Goal: Transaction & Acquisition: Subscribe to service/newsletter

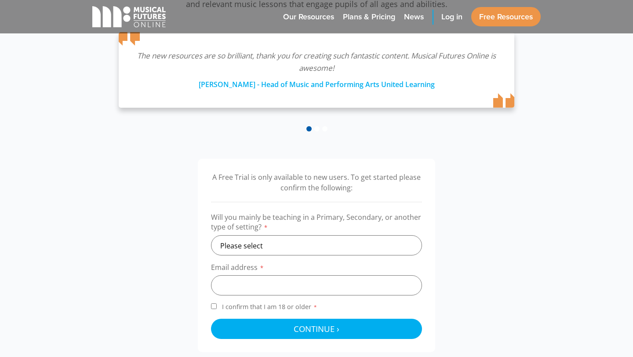
scroll to position [165, 0]
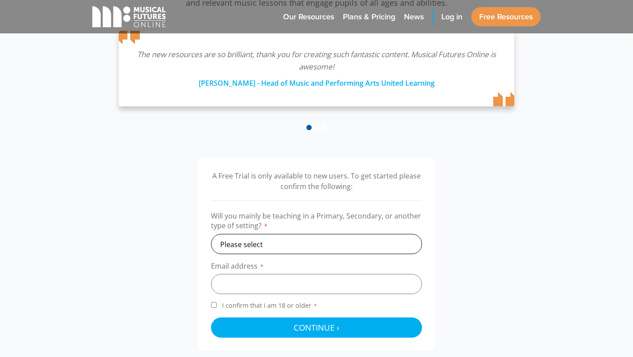
click at [325, 242] on select "Please select Primary Secondary Other" at bounding box center [316, 244] width 211 height 20
select select "primary"
click at [211, 234] on select "Please select Primary Secondary Other" at bounding box center [316, 244] width 211 height 20
click at [290, 286] on input "email" at bounding box center [316, 284] width 211 height 20
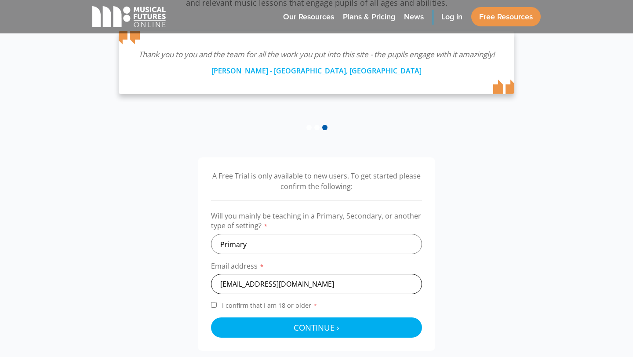
type input "[EMAIL_ADDRESS][DOMAIN_NAME]"
click at [213, 304] on input "I confirm that I am 18 or older *" at bounding box center [214, 305] width 6 height 6
checkbox input "true"
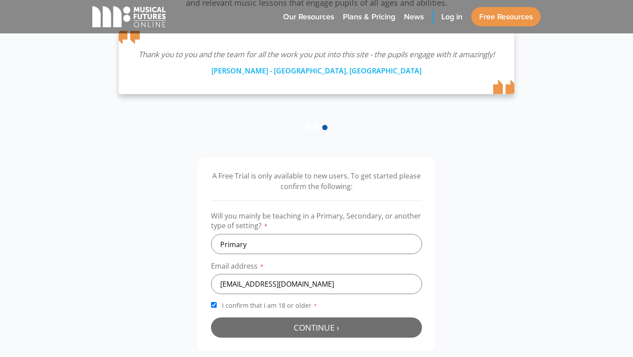
click at [306, 325] on span "Continue ›" at bounding box center [316, 327] width 46 height 11
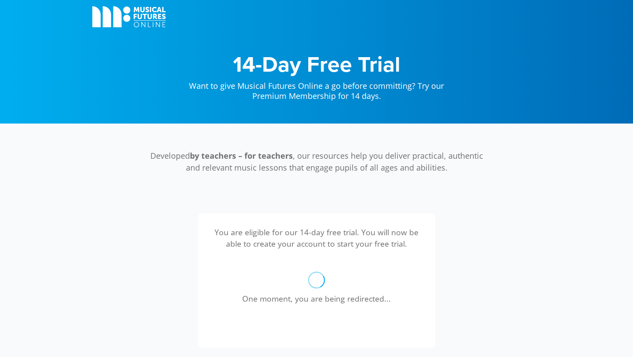
scroll to position [287, 0]
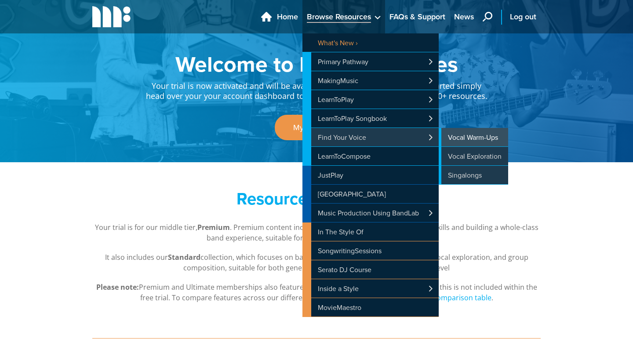
click at [468, 135] on link "Vocal Warm-Ups" at bounding box center [472, 137] width 69 height 18
